Goal: Navigation & Orientation: Find specific page/section

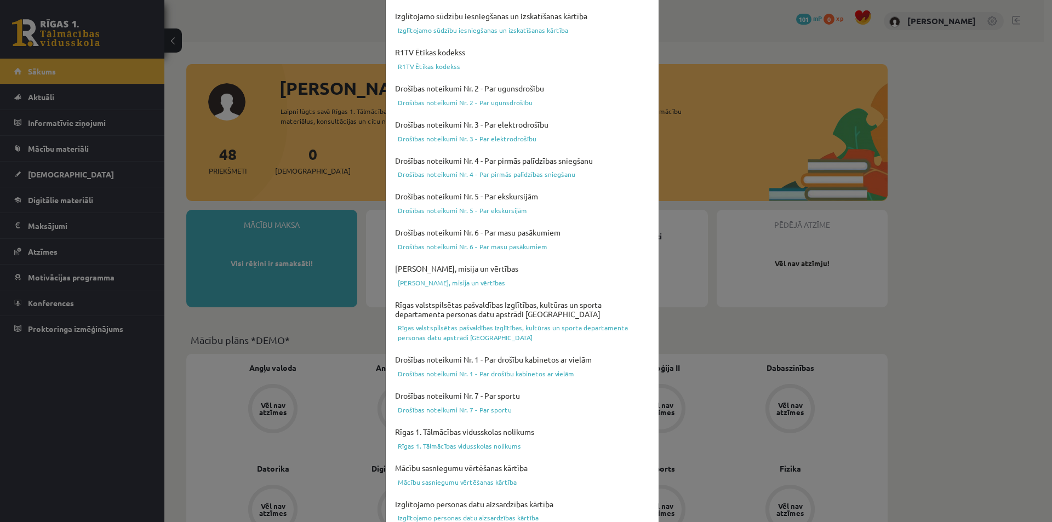
scroll to position [267, 0]
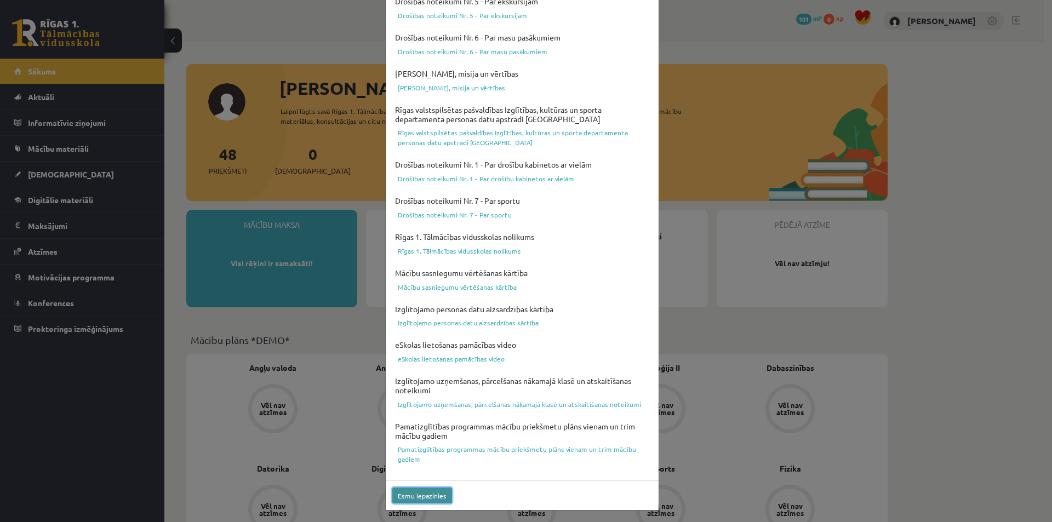
click at [415, 497] on button "Esmu iepazinies" at bounding box center [422, 496] width 60 height 16
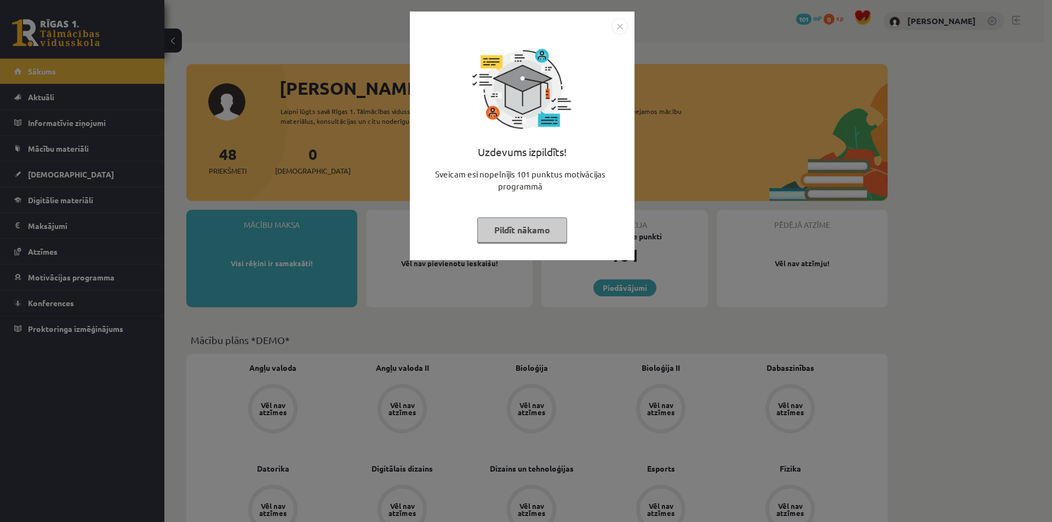
click at [546, 236] on button "Pildīt nākamo" at bounding box center [522, 230] width 90 height 25
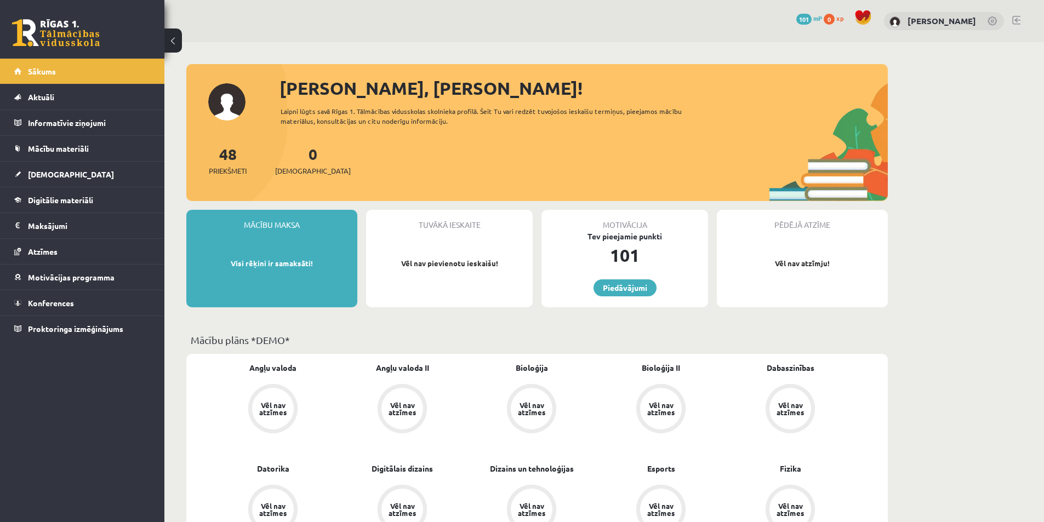
click at [287, 262] on p "Visi rēķini ir samaksāti!" at bounding box center [272, 263] width 160 height 11
click at [76, 304] on link "Konferences" at bounding box center [82, 302] width 136 height 25
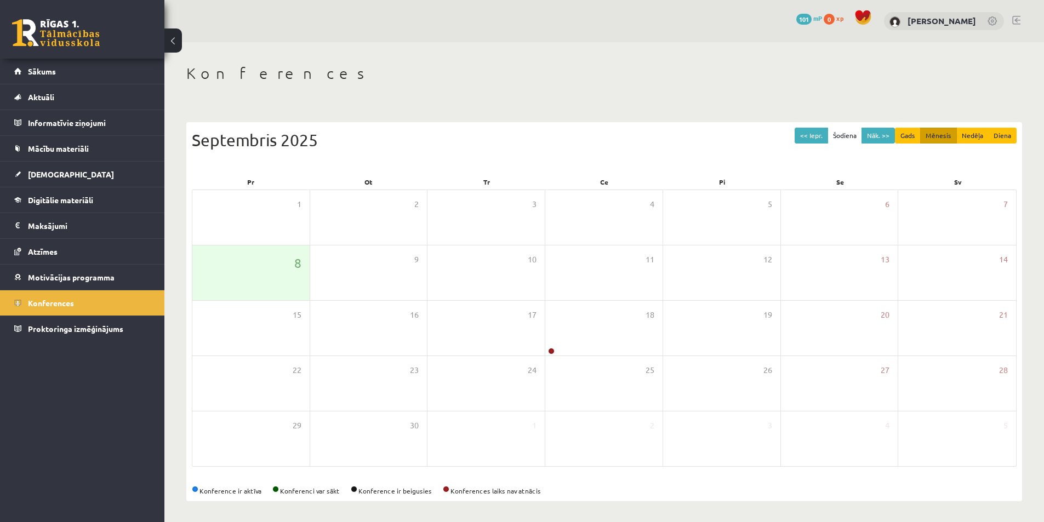
scroll to position [2, 0]
click at [863, 19] on span at bounding box center [863, 16] width 16 height 16
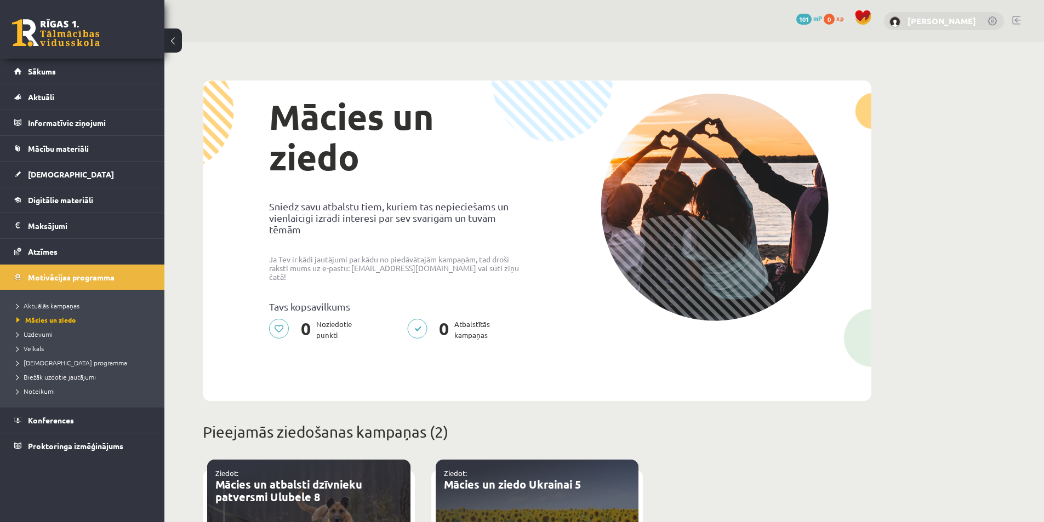
click at [926, 20] on link "[PERSON_NAME]" at bounding box center [942, 20] width 69 height 11
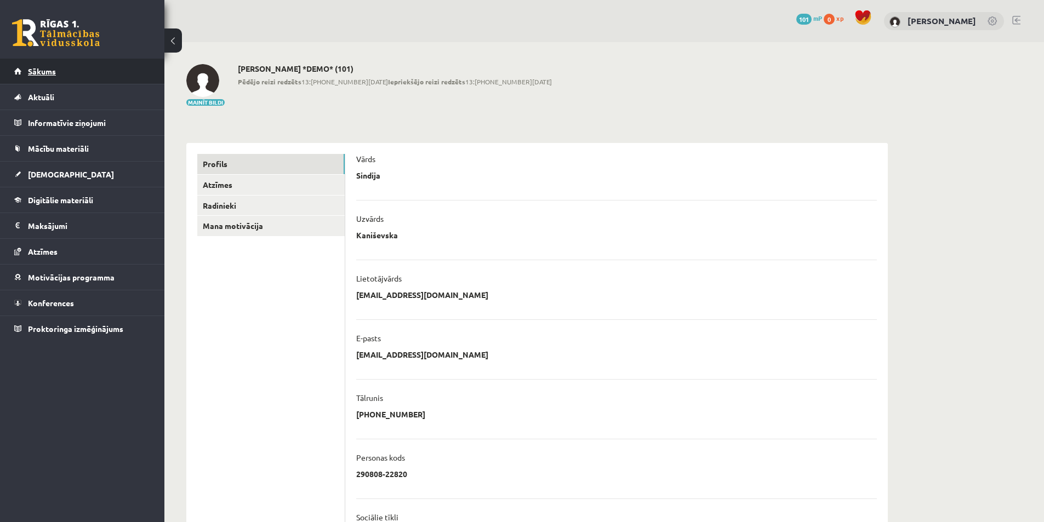
click at [53, 73] on span "Sākums" at bounding box center [42, 71] width 28 height 10
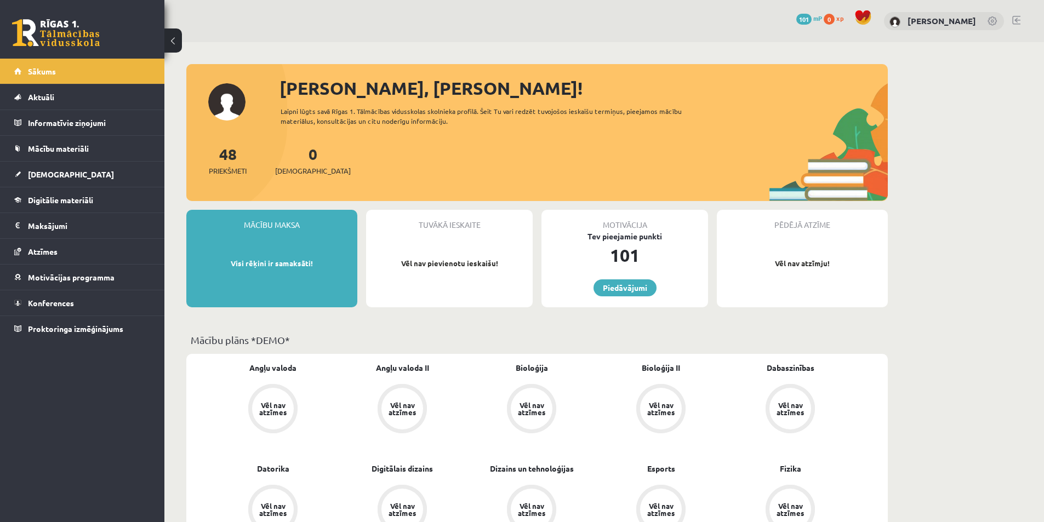
click at [994, 22] on link at bounding box center [993, 21] width 11 height 11
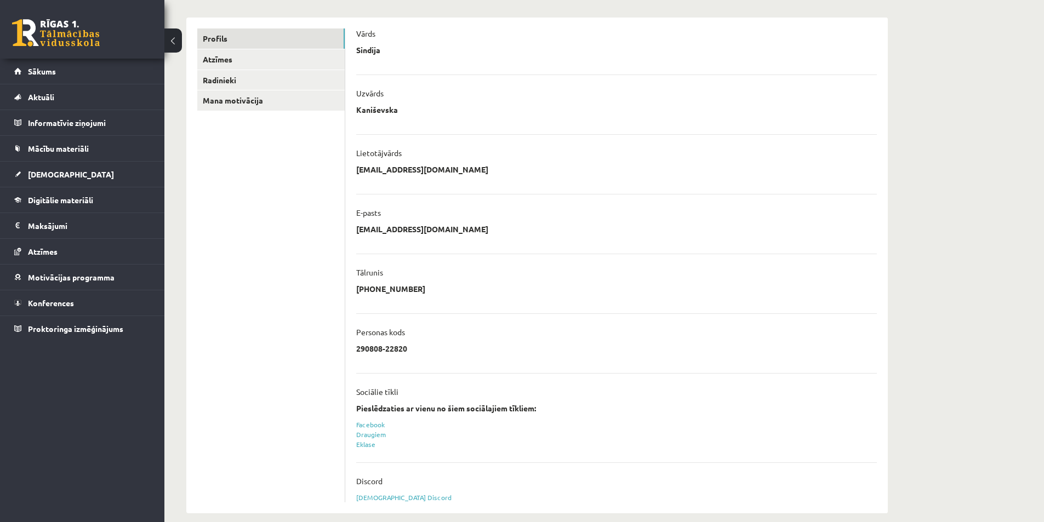
scroll to position [139, 0]
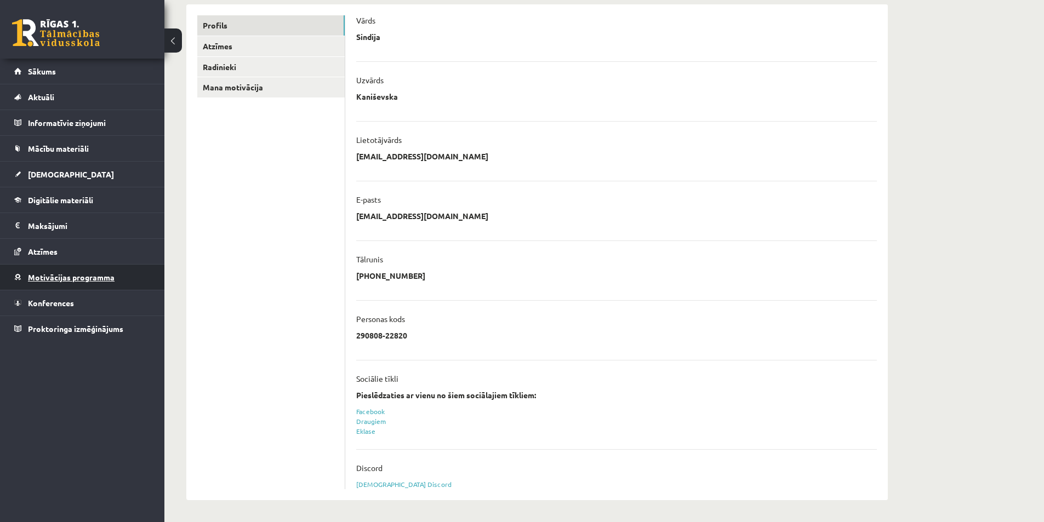
click at [36, 278] on span "Motivācijas programma" at bounding box center [71, 277] width 87 height 10
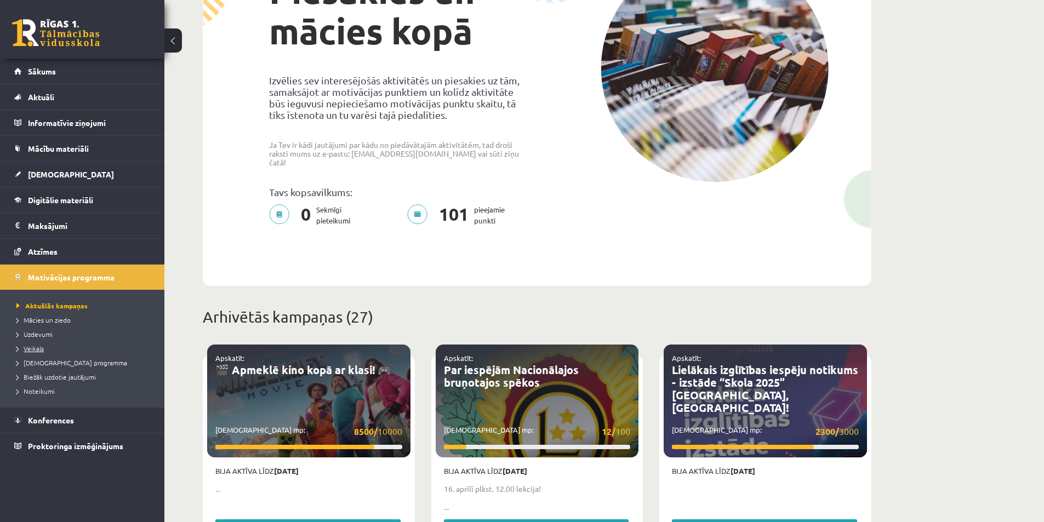
click at [34, 349] on span "Veikals" at bounding box center [29, 348] width 27 height 9
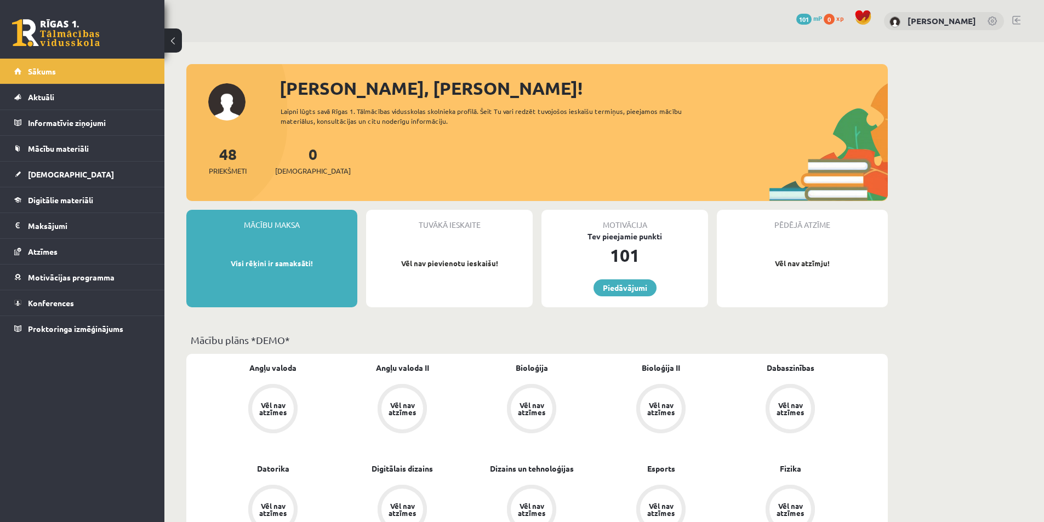
scroll to position [457, 0]
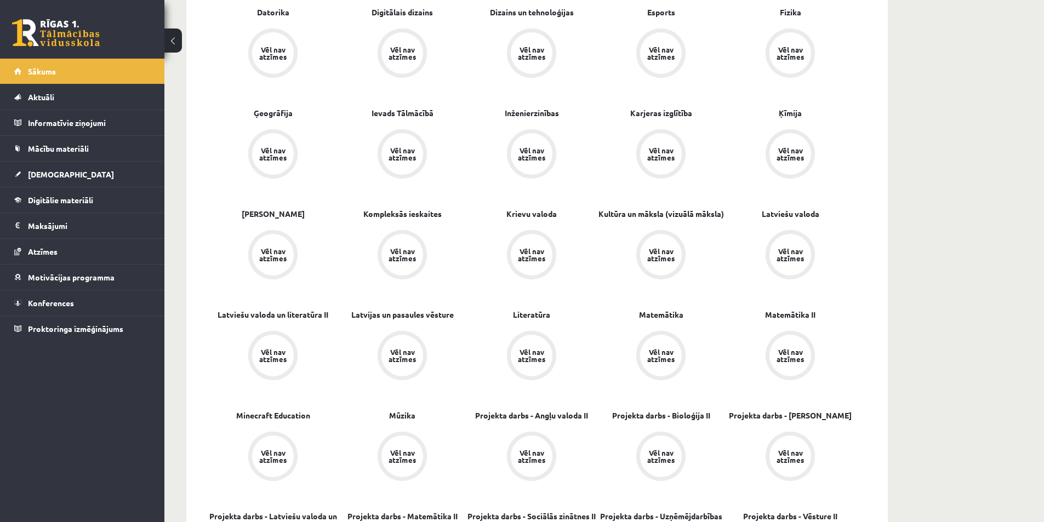
click at [287, 437] on link "Vēl nav atzīmes" at bounding box center [272, 458] width 129 height 52
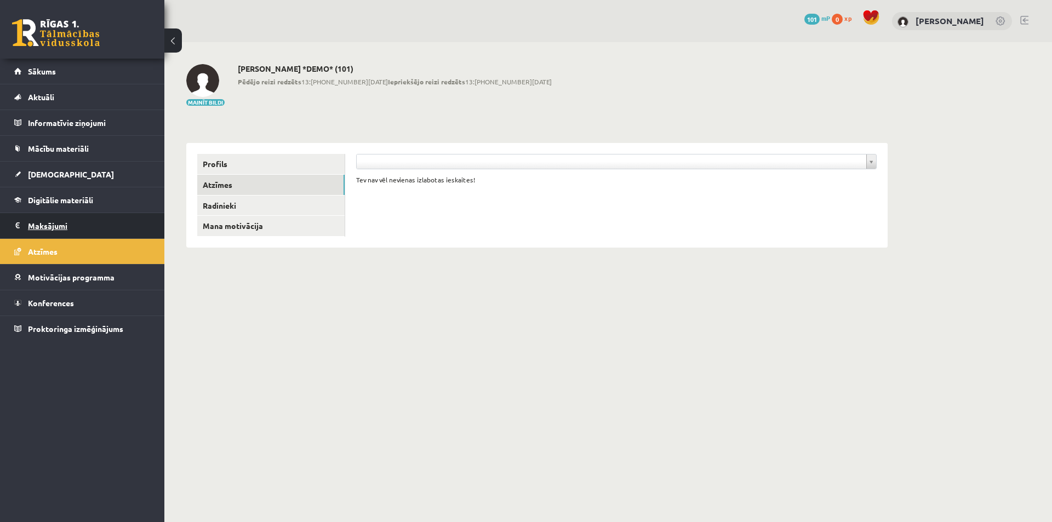
click at [85, 224] on legend "Maksājumi 0" at bounding box center [89, 225] width 123 height 25
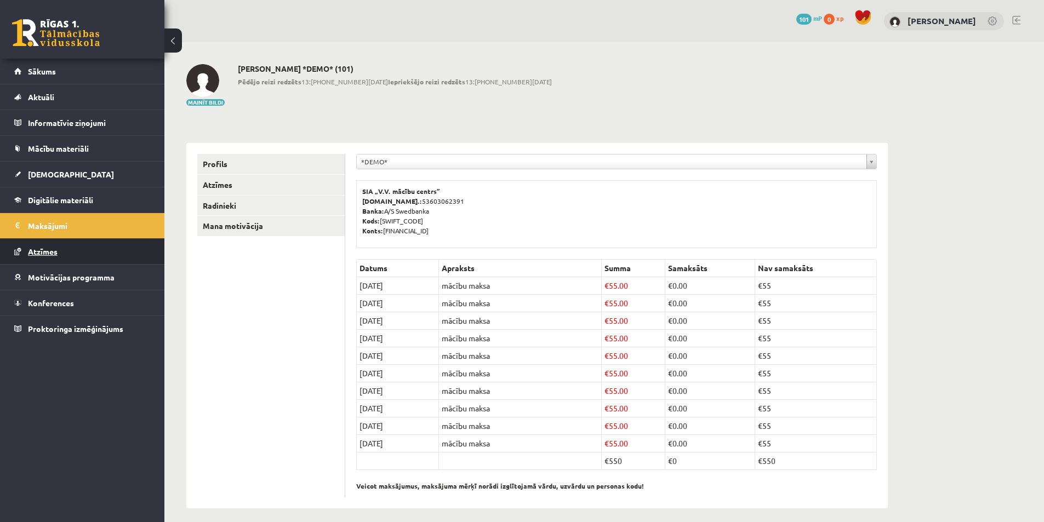
click at [55, 256] on link "Atzīmes" at bounding box center [82, 251] width 136 height 25
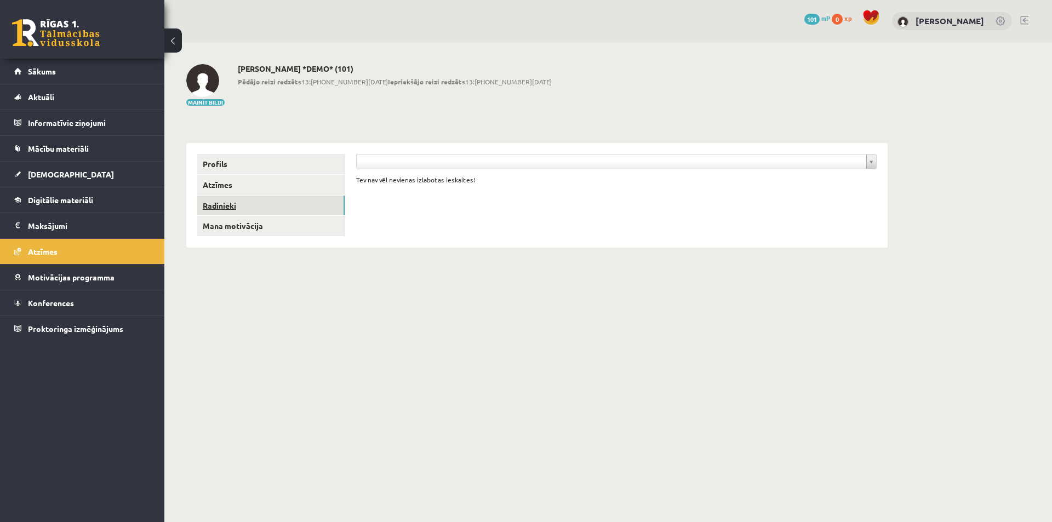
click at [246, 201] on link "Radinieki" at bounding box center [270, 206] width 147 height 20
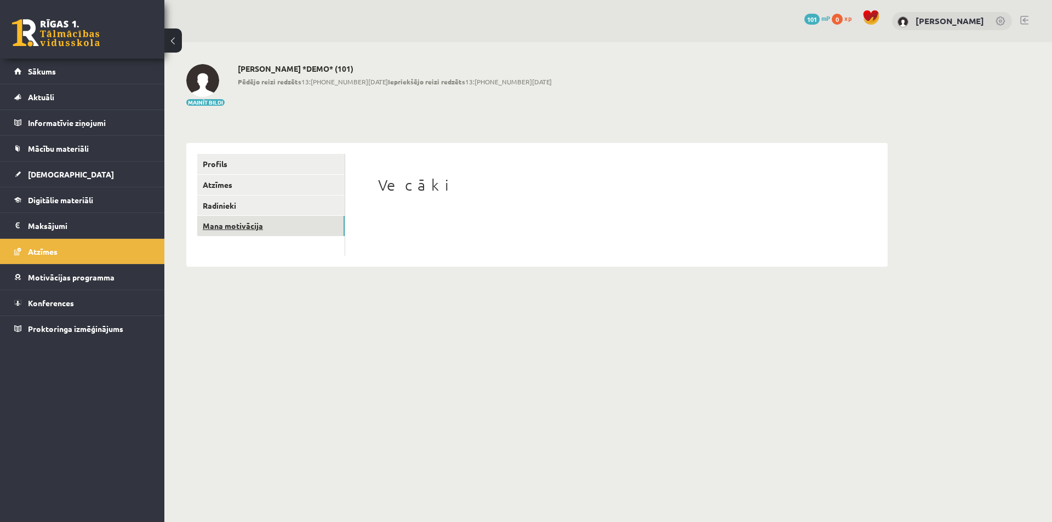
click at [275, 220] on link "Mana motivācija" at bounding box center [270, 226] width 147 height 20
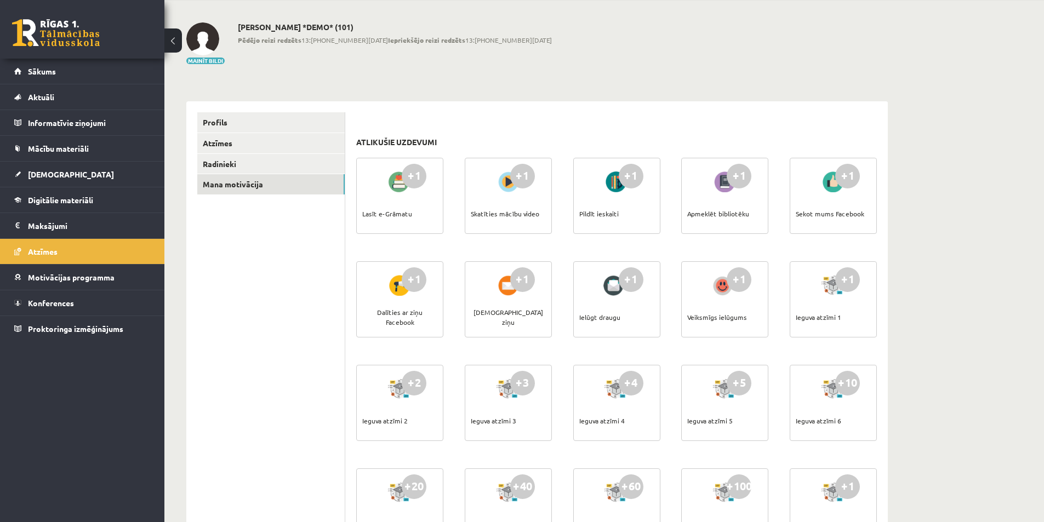
scroll to position [38, 0]
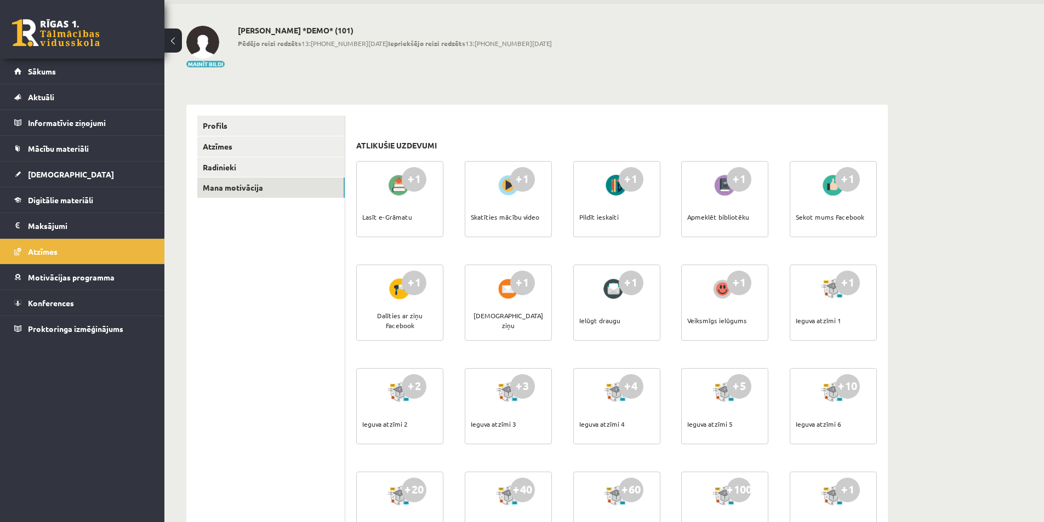
click at [411, 197] on div at bounding box center [399, 185] width 31 height 25
click at [53, 200] on span "Digitālie materiāli" at bounding box center [60, 200] width 65 height 10
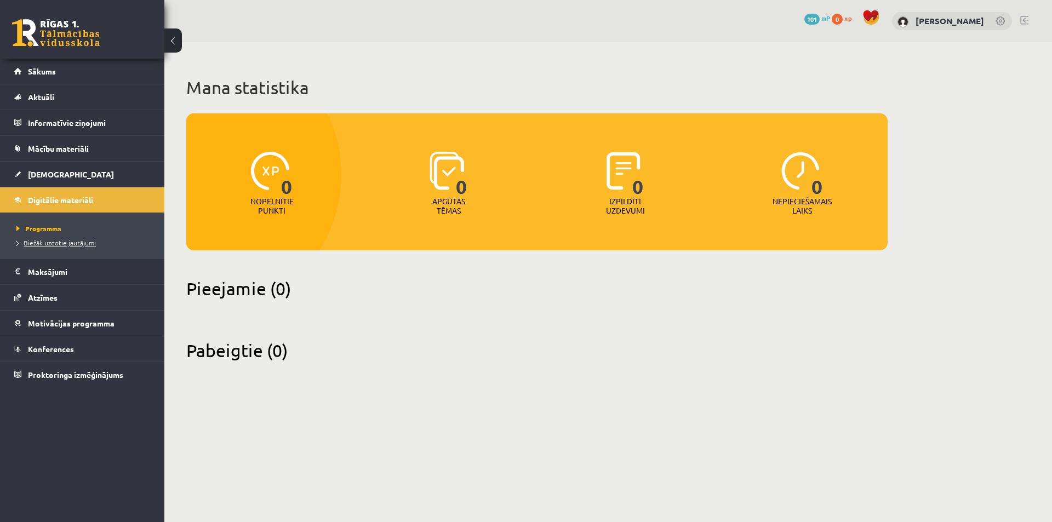
click at [52, 244] on span "Biežāk uzdotie jautājumi" at bounding box center [55, 242] width 79 height 9
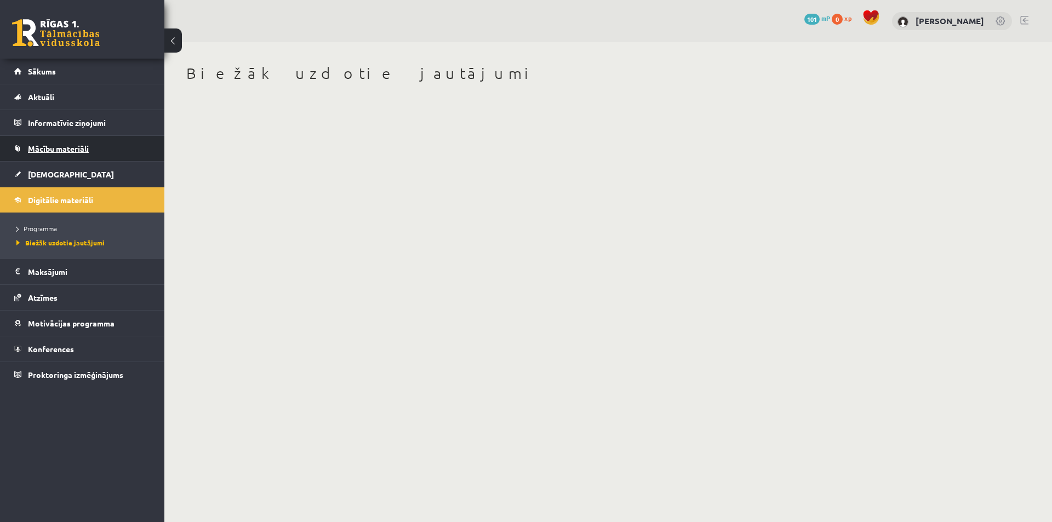
click at [78, 148] on span "Mācību materiāli" at bounding box center [58, 149] width 61 height 10
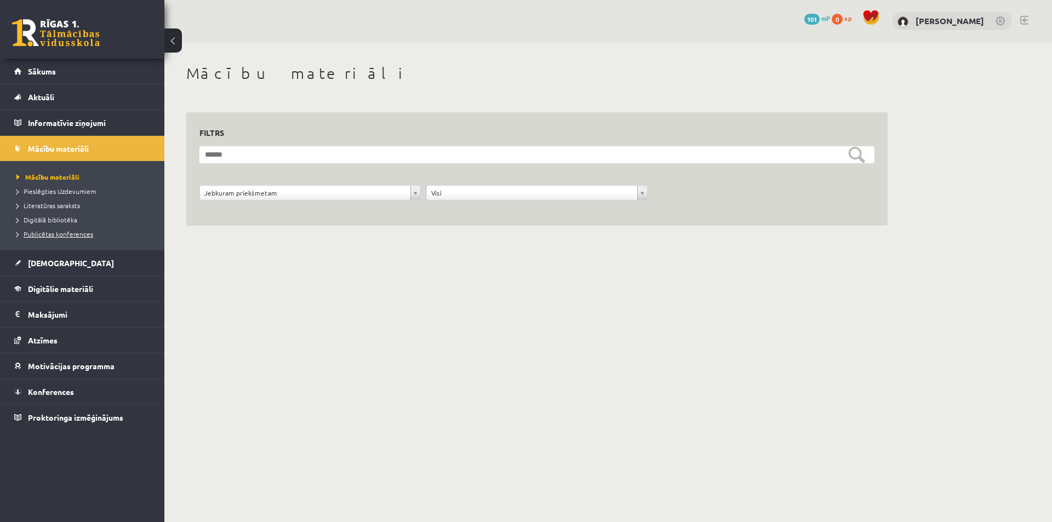
click at [78, 236] on span "Publicētas konferences" at bounding box center [54, 234] width 77 height 9
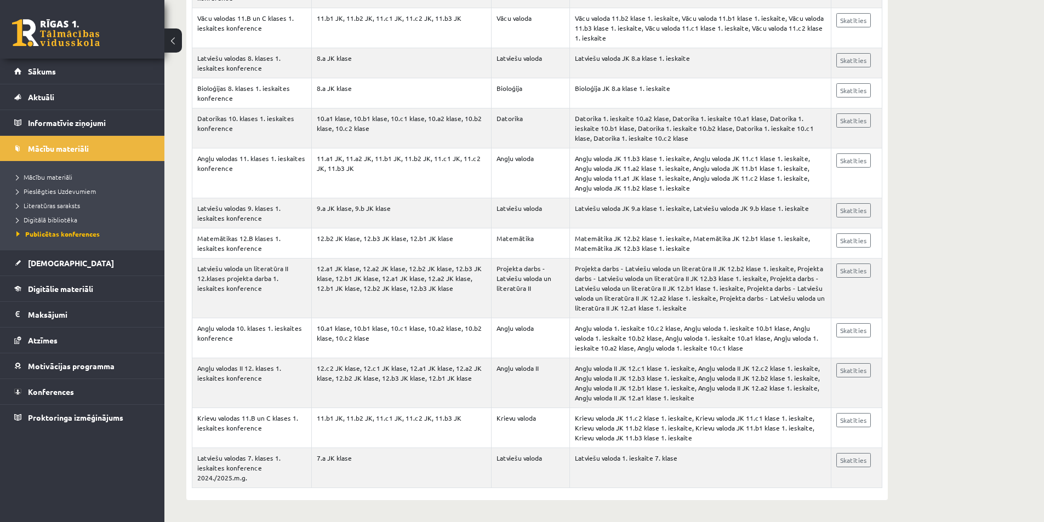
scroll to position [23883, 0]
